Goal: Transaction & Acquisition: Purchase product/service

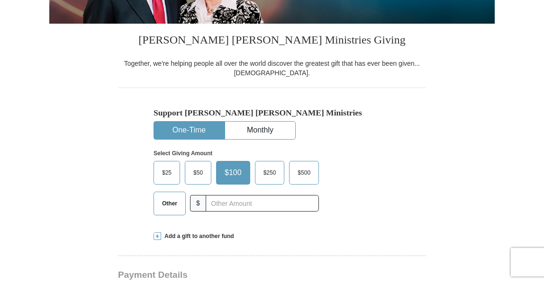
scroll to position [237, 0]
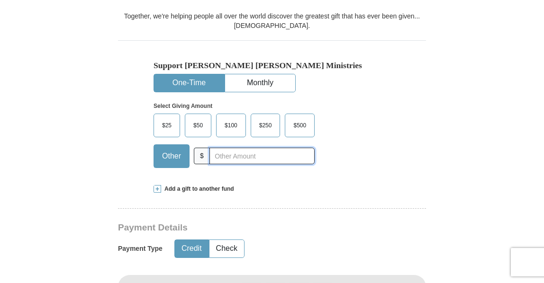
click at [260, 156] on input "text" at bounding box center [261, 156] width 105 height 17
type input "75.00"
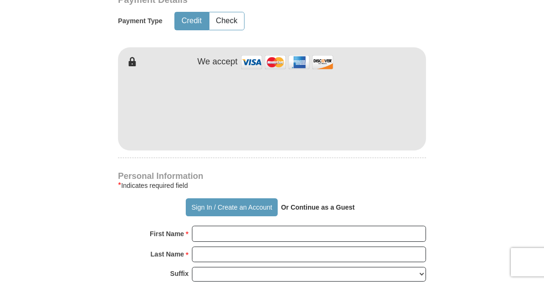
scroll to position [473, 0]
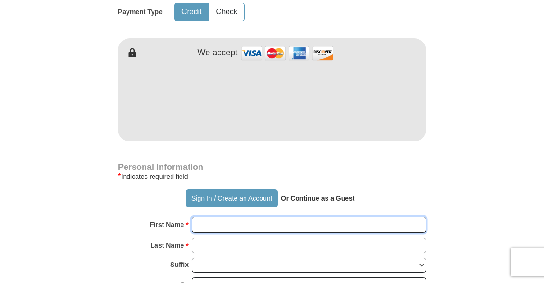
click at [228, 226] on input "First Name *" at bounding box center [309, 225] width 234 height 16
type input "[PERSON_NAME]"
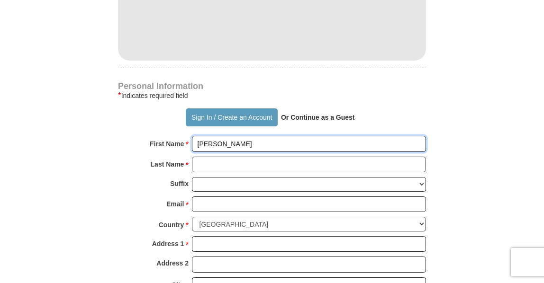
scroll to position [568, 0]
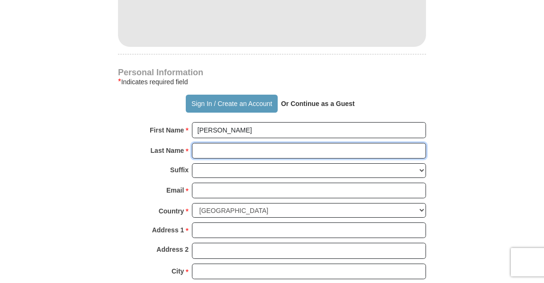
click at [205, 148] on input "Last Name *" at bounding box center [309, 151] width 234 height 16
type input "[PERSON_NAME]"
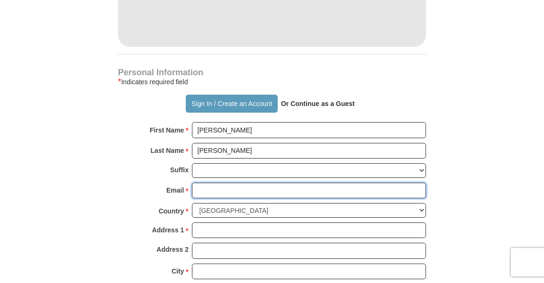
click at [203, 184] on input "Email *" at bounding box center [309, 191] width 234 height 16
type input "[EMAIL_ADDRESS][DOMAIN_NAME]"
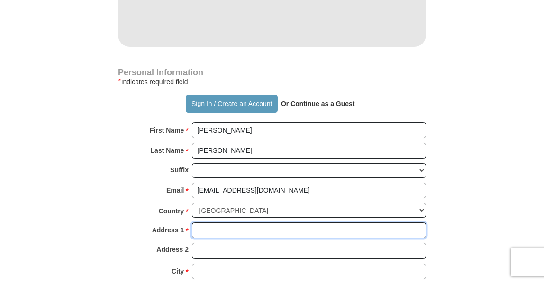
type input "[STREET_ADDRESS]"
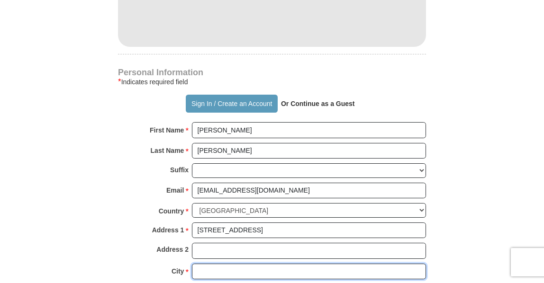
type input "[PERSON_NAME]"
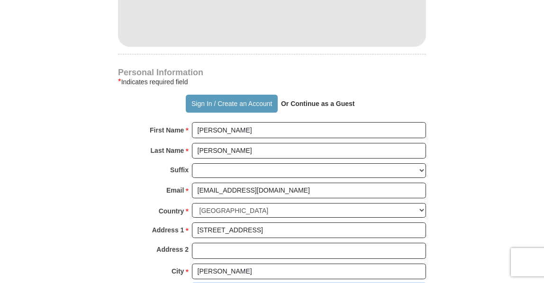
select select "IN"
type input "46402"
type input "2194330422"
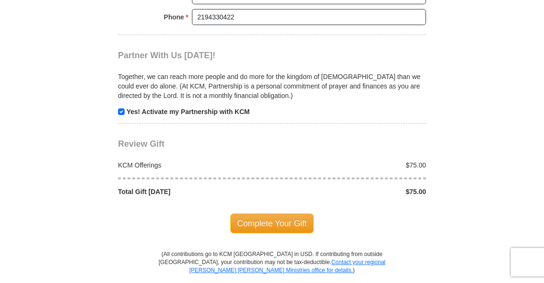
scroll to position [900, 0]
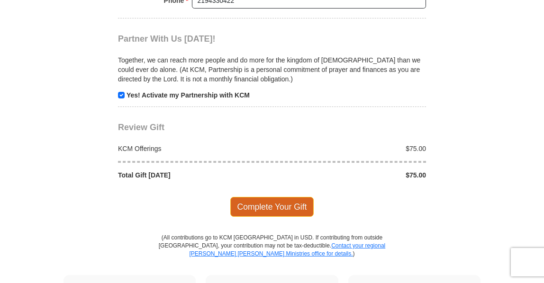
click at [282, 199] on span "Complete Your Gift" at bounding box center [272, 207] width 84 height 20
